Goal: Task Accomplishment & Management: Complete application form

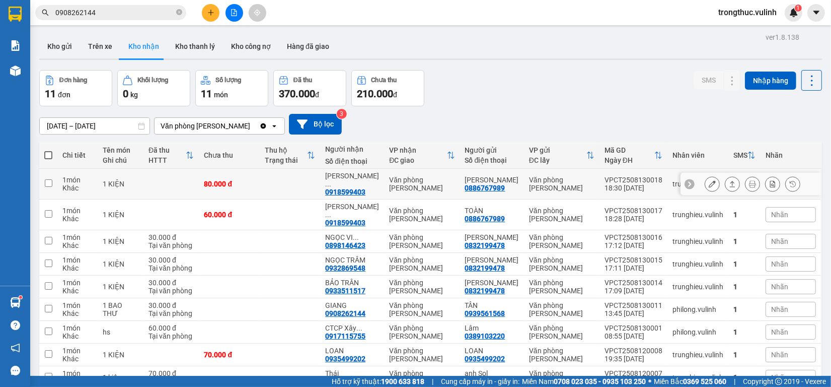
scroll to position [63, 0]
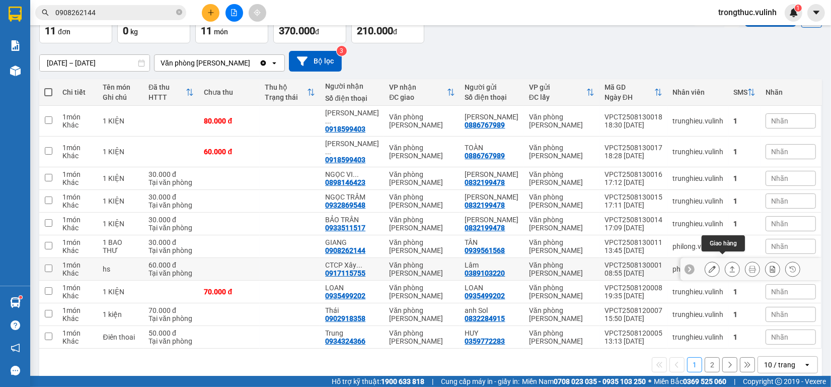
click at [726, 263] on button at bounding box center [733, 269] width 14 height 18
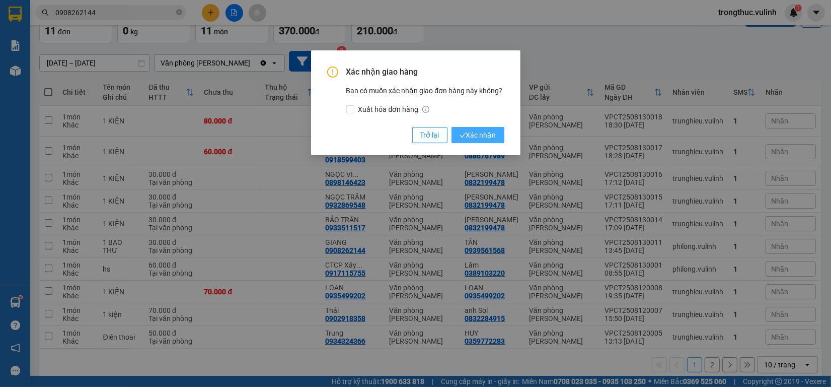
click at [470, 140] on span "Xác nhận" at bounding box center [478, 134] width 37 height 11
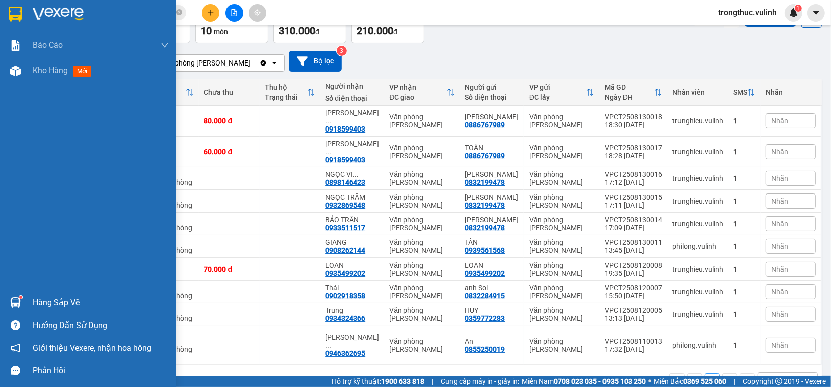
click at [45, 299] on div "Hàng sắp về" at bounding box center [101, 302] width 136 height 15
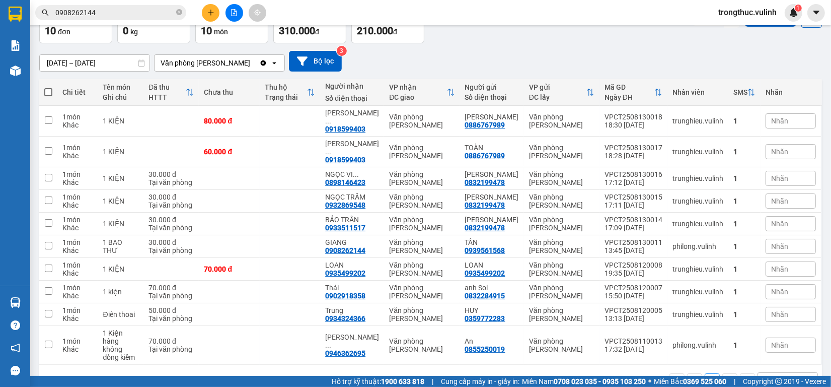
click at [243, 52] on section "Kết quả tìm kiếm ( 2 ) Bộ lọc Mã ĐH Trạng thái Món hàng Tổng cước Chưa cước Nhã…" at bounding box center [415, 193] width 831 height 387
click at [210, 9] on icon "plus" at bounding box center [210, 12] width 7 height 7
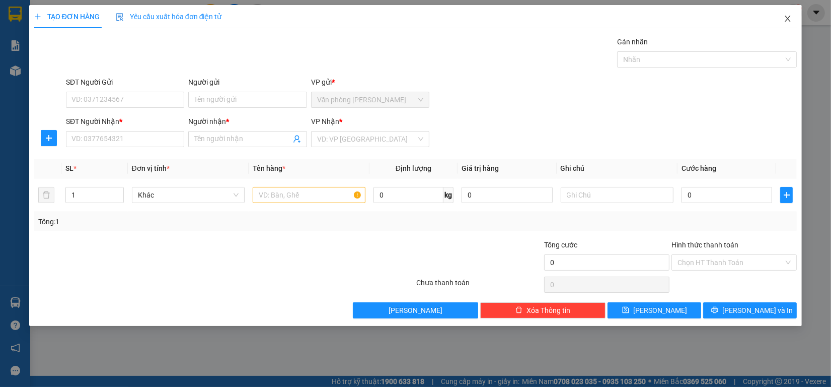
drag, startPoint x: 785, startPoint y: 18, endPoint x: 19, endPoint y: 107, distance: 771.1
click at [784, 18] on icon "close" at bounding box center [788, 19] width 8 height 8
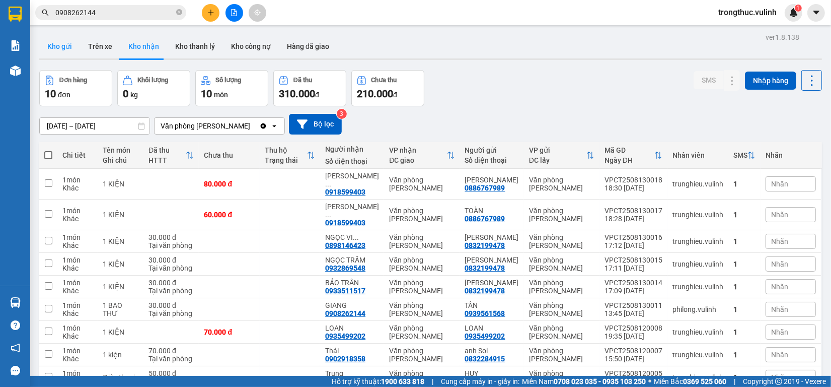
click at [41, 41] on button "Kho gửi" at bounding box center [59, 46] width 41 height 24
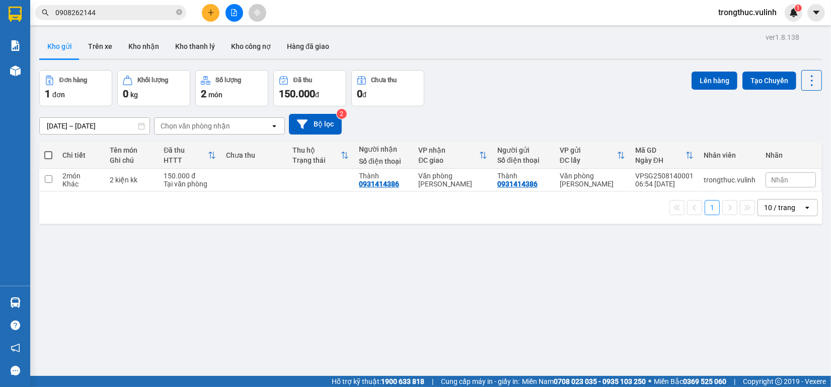
click at [211, 13] on icon "plus" at bounding box center [210, 12] width 7 height 7
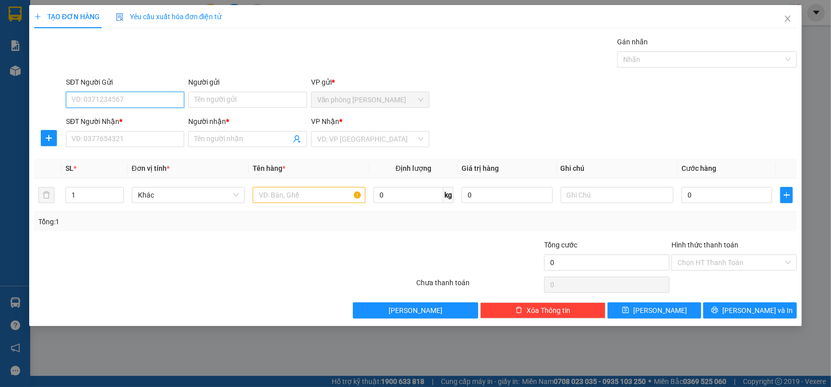
click at [99, 99] on input "SĐT Người Gửi" at bounding box center [125, 100] width 118 height 16
type input "0974993508"
click at [106, 117] on div "0974993508 - Hường" at bounding box center [125, 120] width 106 height 11
type input "Hường"
type input "0907462784"
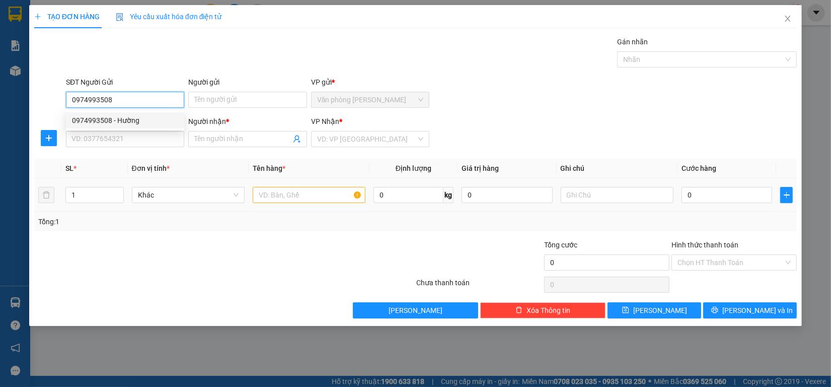
type input "Nguyễn Đăng Khoa"
type input "60.000"
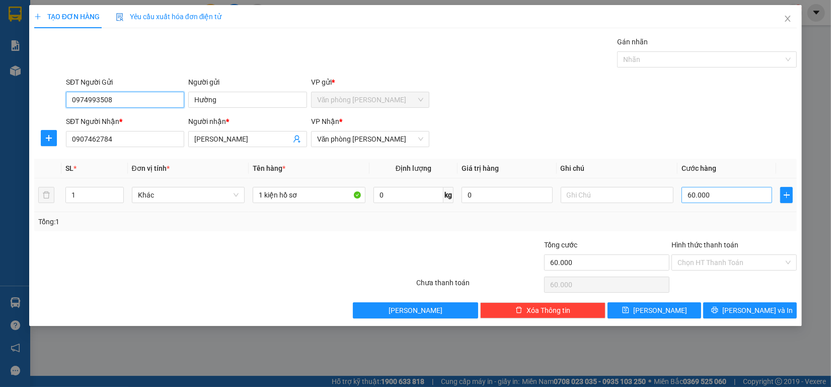
type input "0974993508"
click at [759, 202] on input "60.000" at bounding box center [727, 195] width 91 height 16
type input "50.000"
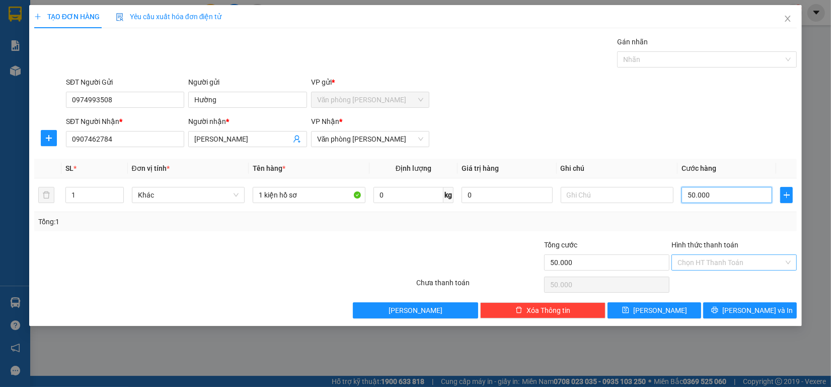
type input "50.000"
click at [720, 266] on input "Hình thức thanh toán" at bounding box center [731, 262] width 106 height 15
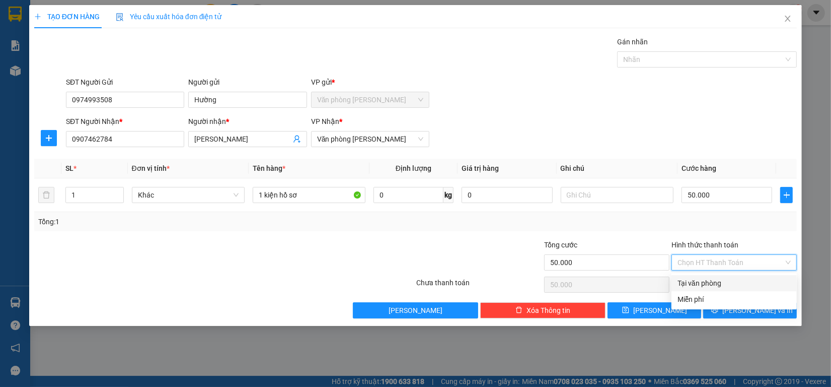
click at [712, 275] on div "Tại văn phòng" at bounding box center [734, 283] width 125 height 16
type input "0"
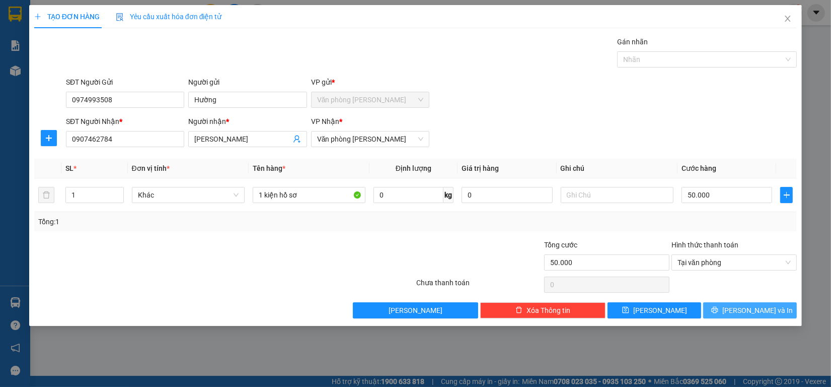
click at [728, 309] on button "Lưu và In" at bounding box center [750, 310] width 94 height 16
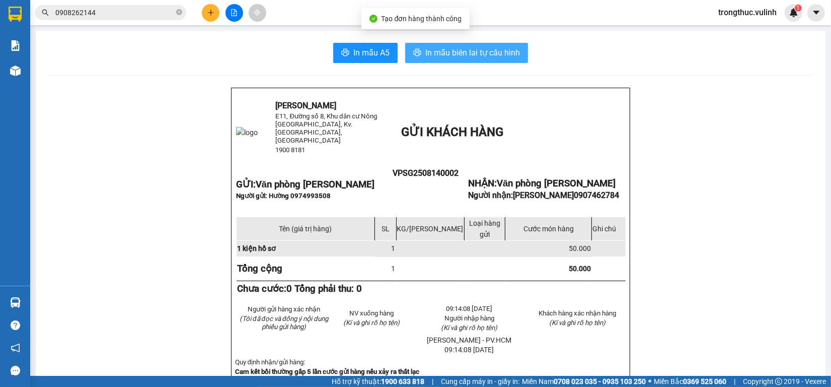
click at [498, 49] on span "In mẫu biên lai tự cấu hình" at bounding box center [473, 52] width 95 height 13
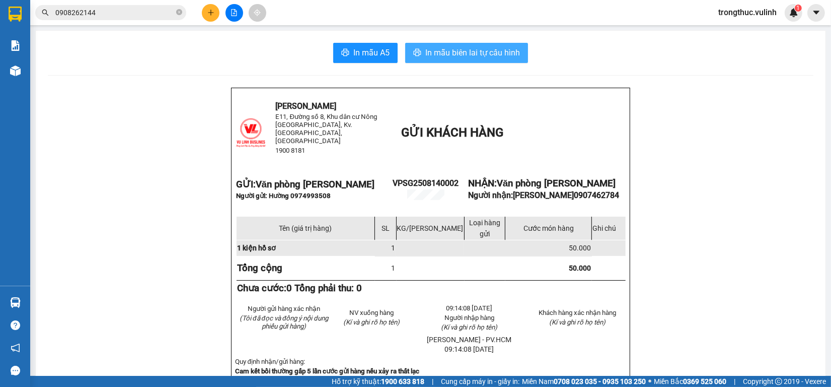
click at [448, 58] on span "In mẫu biên lai tự cấu hình" at bounding box center [473, 52] width 95 height 13
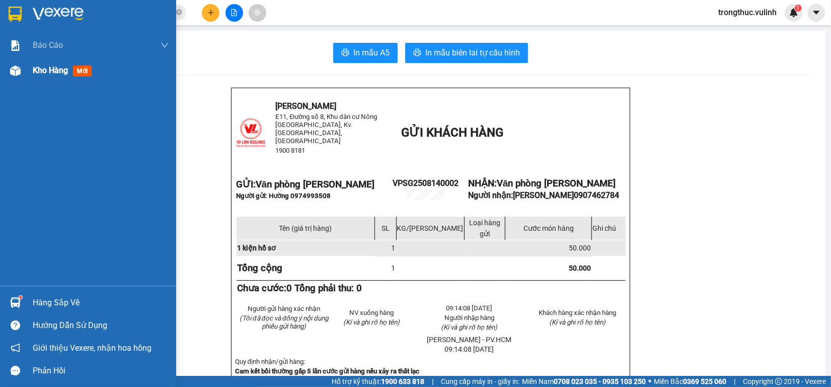
click at [25, 75] on div "Kho hàng mới" at bounding box center [88, 70] width 176 height 25
click at [24, 75] on div "Kho hàng mới" at bounding box center [88, 70] width 176 height 25
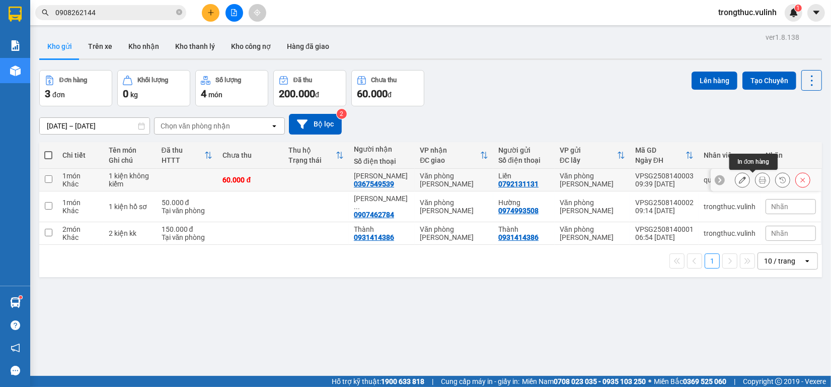
click at [759, 182] on icon at bounding box center [762, 179] width 7 height 7
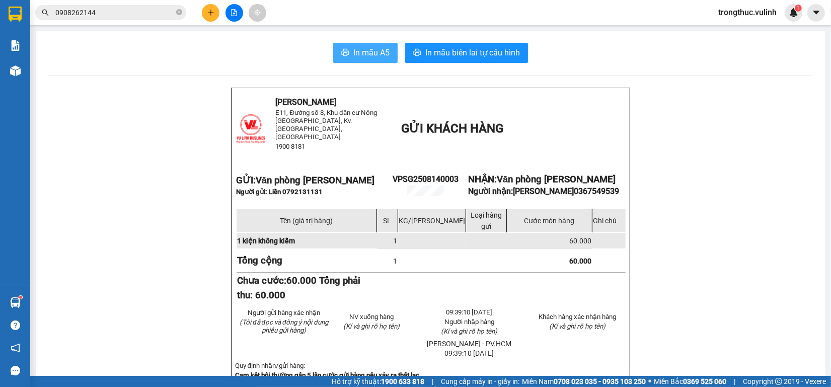
click at [380, 53] on span "In mẫu A5" at bounding box center [371, 52] width 36 height 13
click at [206, 13] on button at bounding box center [211, 13] width 18 height 18
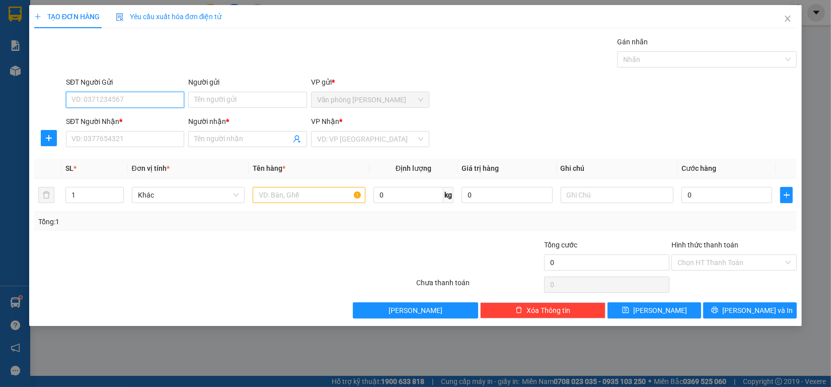
click at [121, 102] on input "SĐT Người Gửi" at bounding box center [125, 100] width 118 height 16
click at [124, 121] on div "0917115755 - CTCP Xây Dựng Thành Công" at bounding box center [139, 120] width 135 height 11
type input "0917115755"
type input "CTCP Xây Dựng Thành Công"
type input "0389103220"
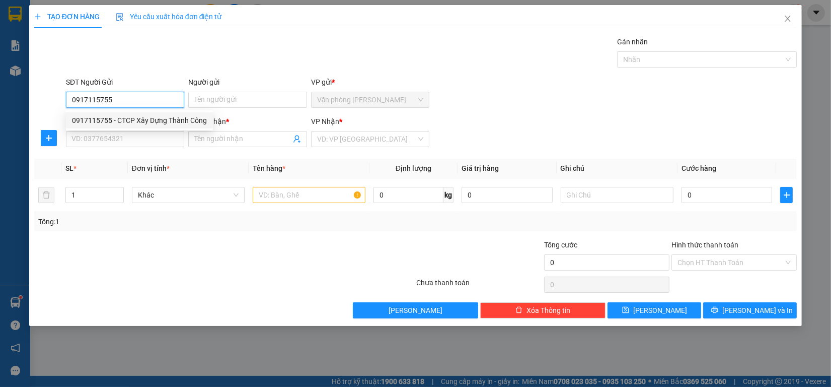
type input "Lâm"
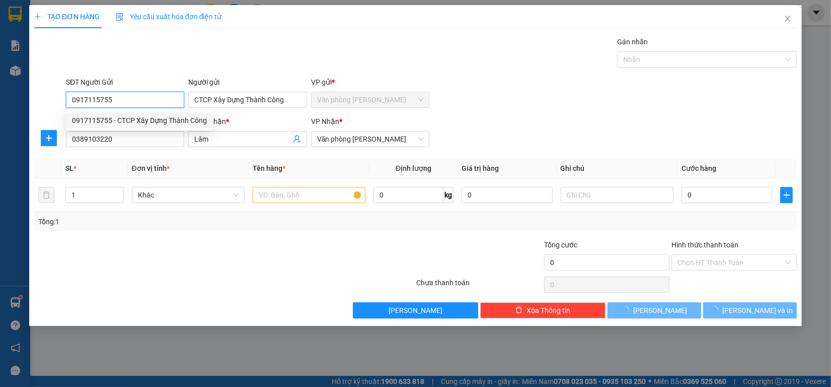
type input "30.000"
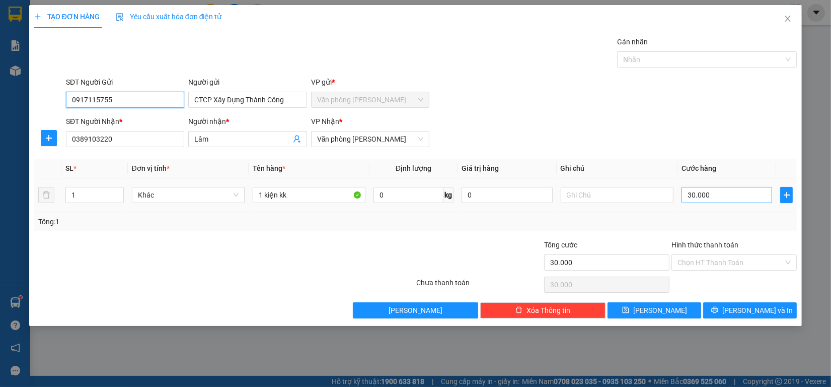
type input "0917115755"
click at [729, 190] on input "30.000" at bounding box center [727, 195] width 91 height 16
type input "0"
type input "0.000"
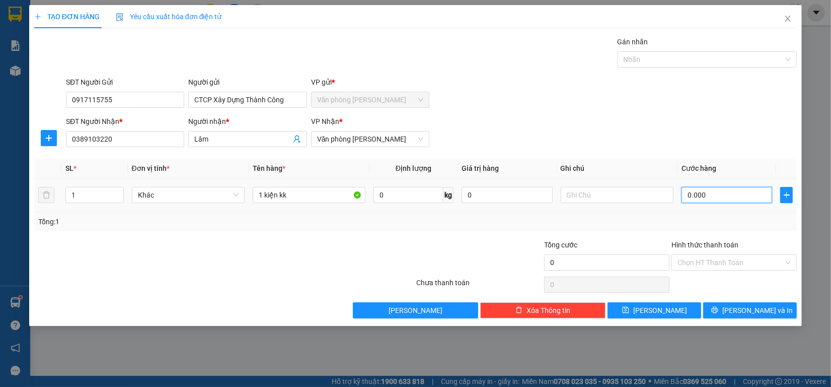
type input "50.000"
click at [730, 261] on input "Hình thức thanh toán" at bounding box center [731, 262] width 106 height 15
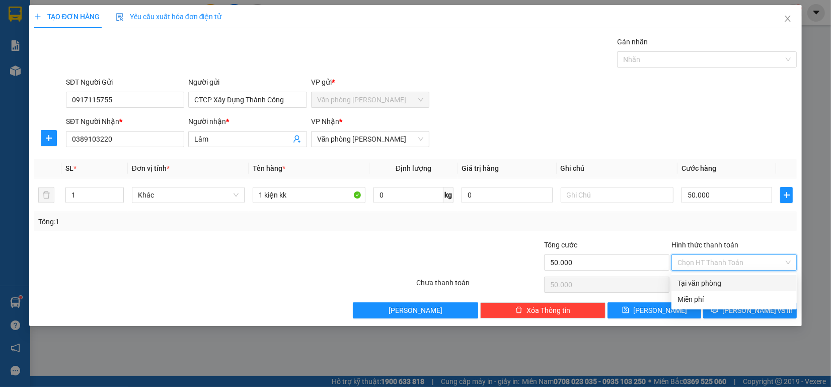
click at [721, 278] on div "Tại văn phòng" at bounding box center [734, 282] width 113 height 11
type input "0"
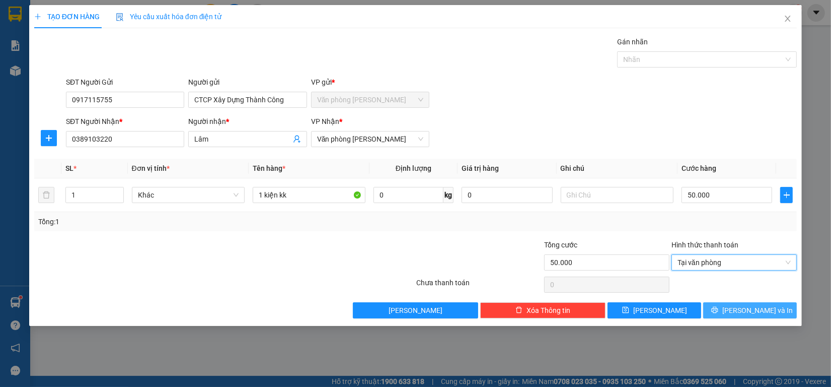
click at [724, 312] on button "Lưu và In" at bounding box center [750, 310] width 94 height 16
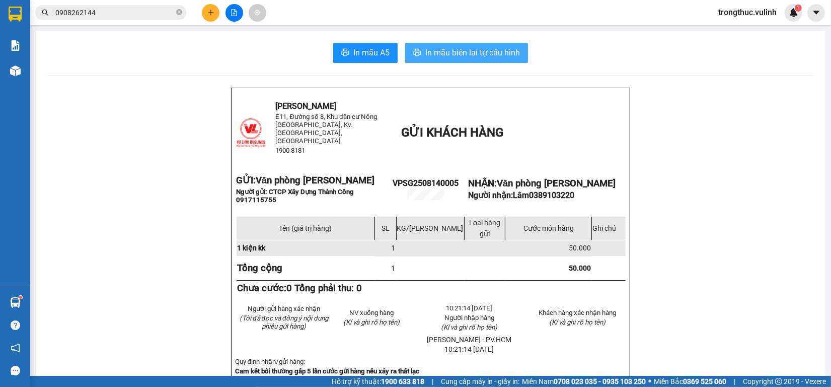
click at [456, 59] on button "In mẫu biên lai tự cấu hình" at bounding box center [466, 53] width 123 height 20
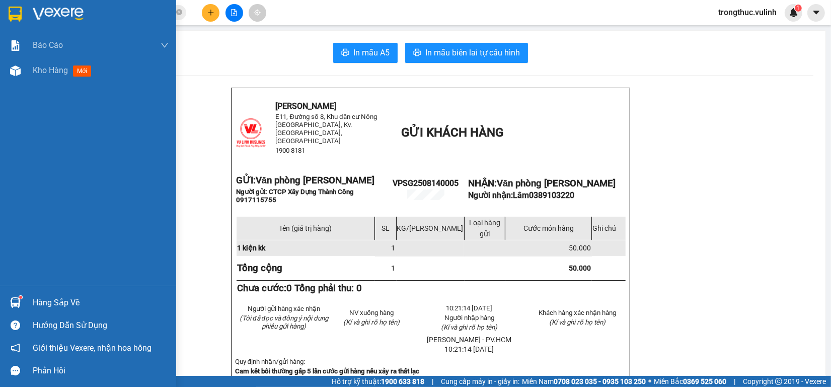
click at [14, 301] on img at bounding box center [15, 302] width 11 height 11
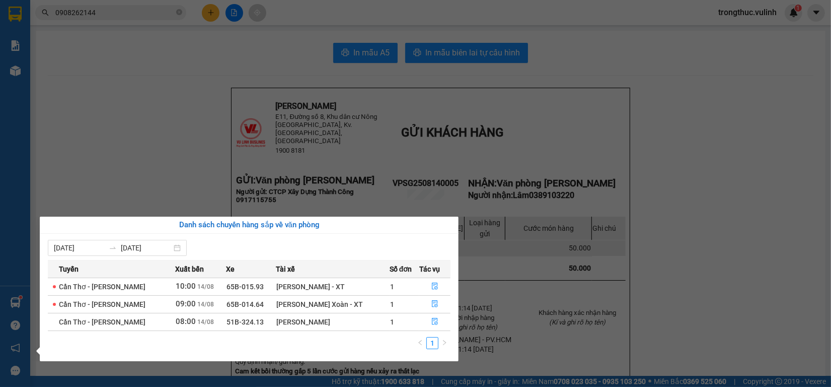
click at [658, 84] on section "Kết quả tìm kiếm ( 2 ) Bộ lọc Mã ĐH Trạng thái Món hàng Tổng cước Chưa cước Nhã…" at bounding box center [415, 193] width 831 height 387
